Goal: Check status: Check status

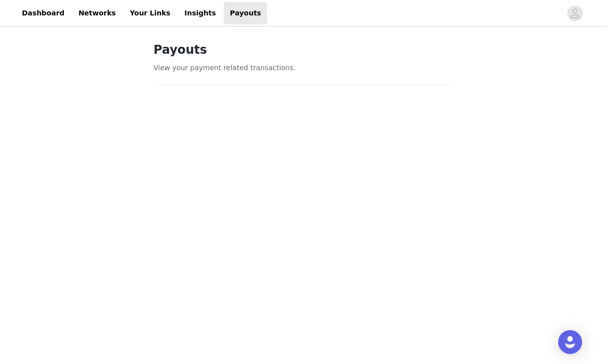
click at [178, 18] on link "Insights" at bounding box center [199, 13] width 43 height 22
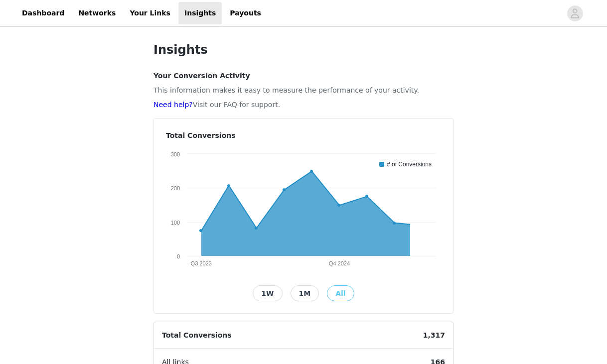
click at [528, 289] on div "Insights Your Conversion Activity This information makes it easy to measure the…" at bounding box center [303, 328] width 607 height 599
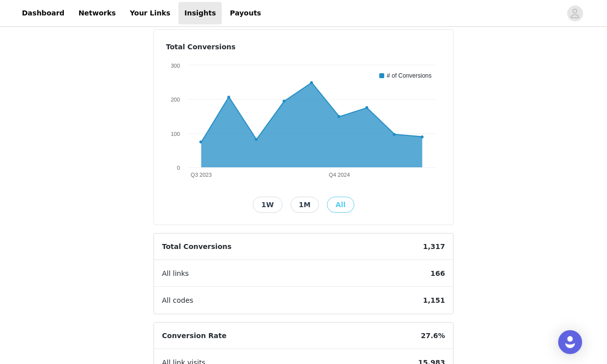
scroll to position [50, 0]
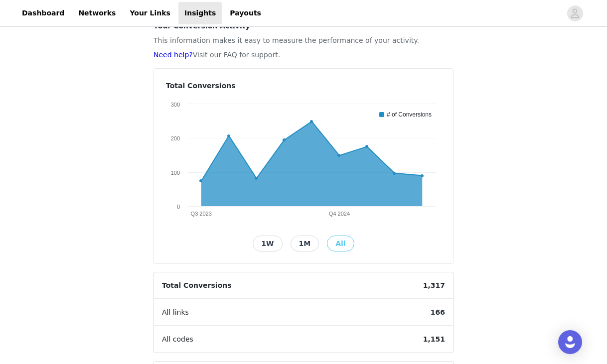
click at [298, 244] on button "1M" at bounding box center [304, 244] width 29 height 16
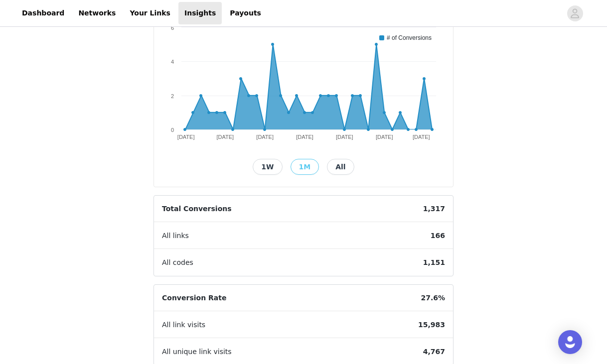
scroll to position [263, 0]
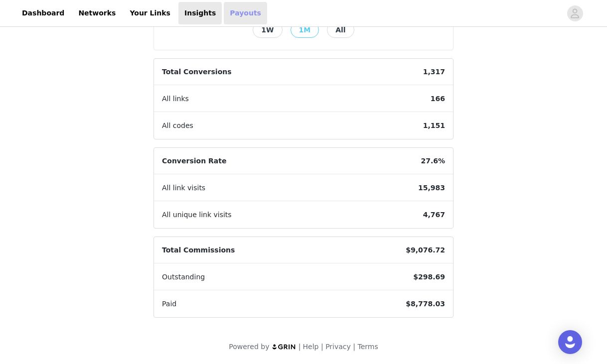
drag, startPoint x: 222, startPoint y: 10, endPoint x: 379, endPoint y: 338, distance: 363.3
click at [224, 10] on link "Payouts" at bounding box center [245, 13] width 43 height 22
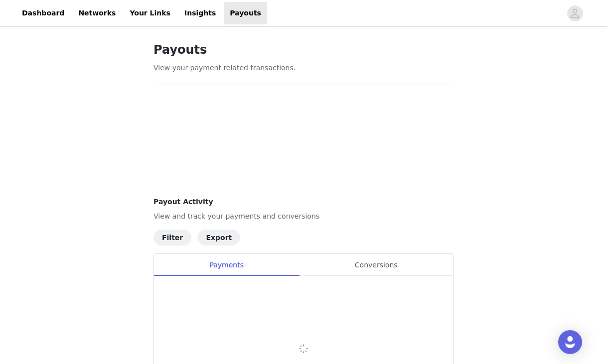
click at [536, 285] on div "Payouts View your payment related transactions. Payout Activity View and track …" at bounding box center [303, 258] width 607 height 459
drag, startPoint x: 416, startPoint y: 267, endPoint x: 491, endPoint y: 290, distance: 78.1
click at [498, 317] on div "Payouts View your payment related transactions. Payout Activity View and track …" at bounding box center [303, 258] width 607 height 459
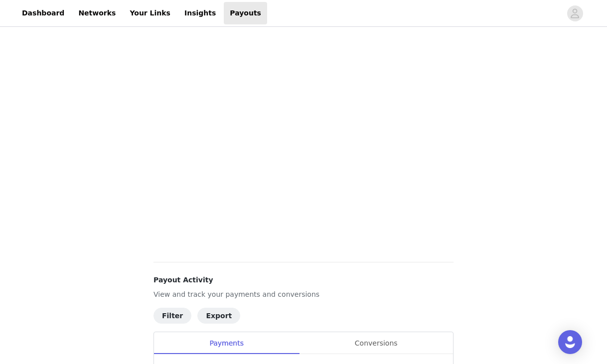
scroll to position [352, 0]
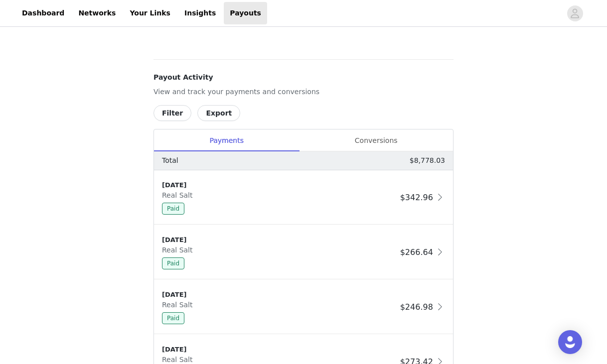
click at [510, 265] on div "Payouts View your payment related transactions. Payout Activity View and track …" at bounding box center [303, 231] width 607 height 1108
